Goal: Task Accomplishment & Management: Manage account settings

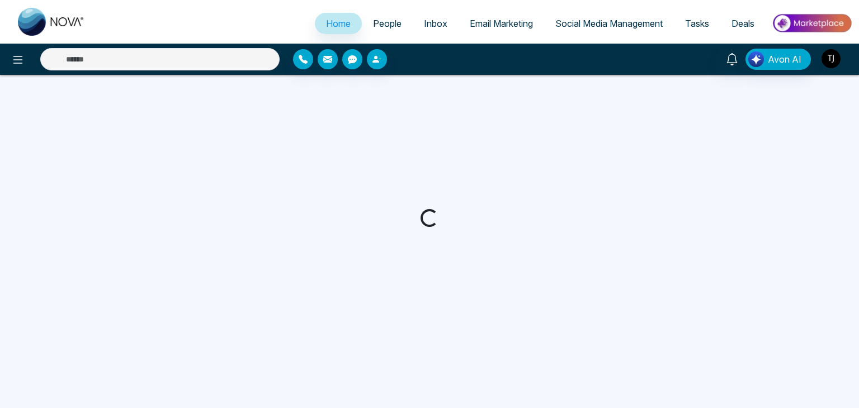
click at [832, 59] on img "button" at bounding box center [831, 58] width 19 height 19
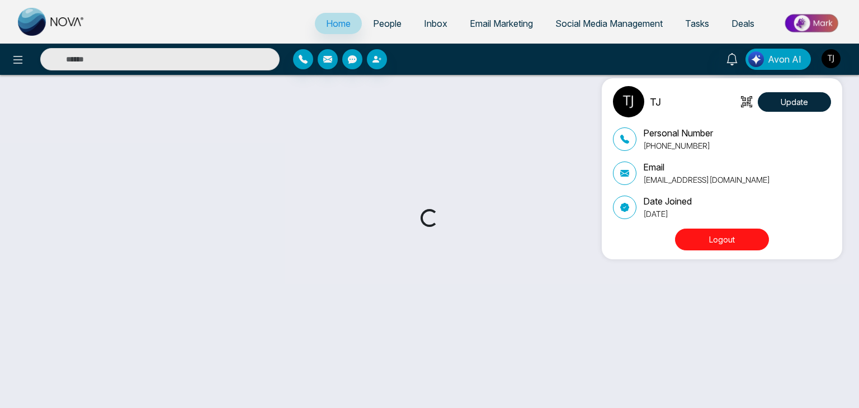
click at [731, 234] on button "Logout" at bounding box center [722, 240] width 94 height 22
